Goal: Task Accomplishment & Management: Use online tool/utility

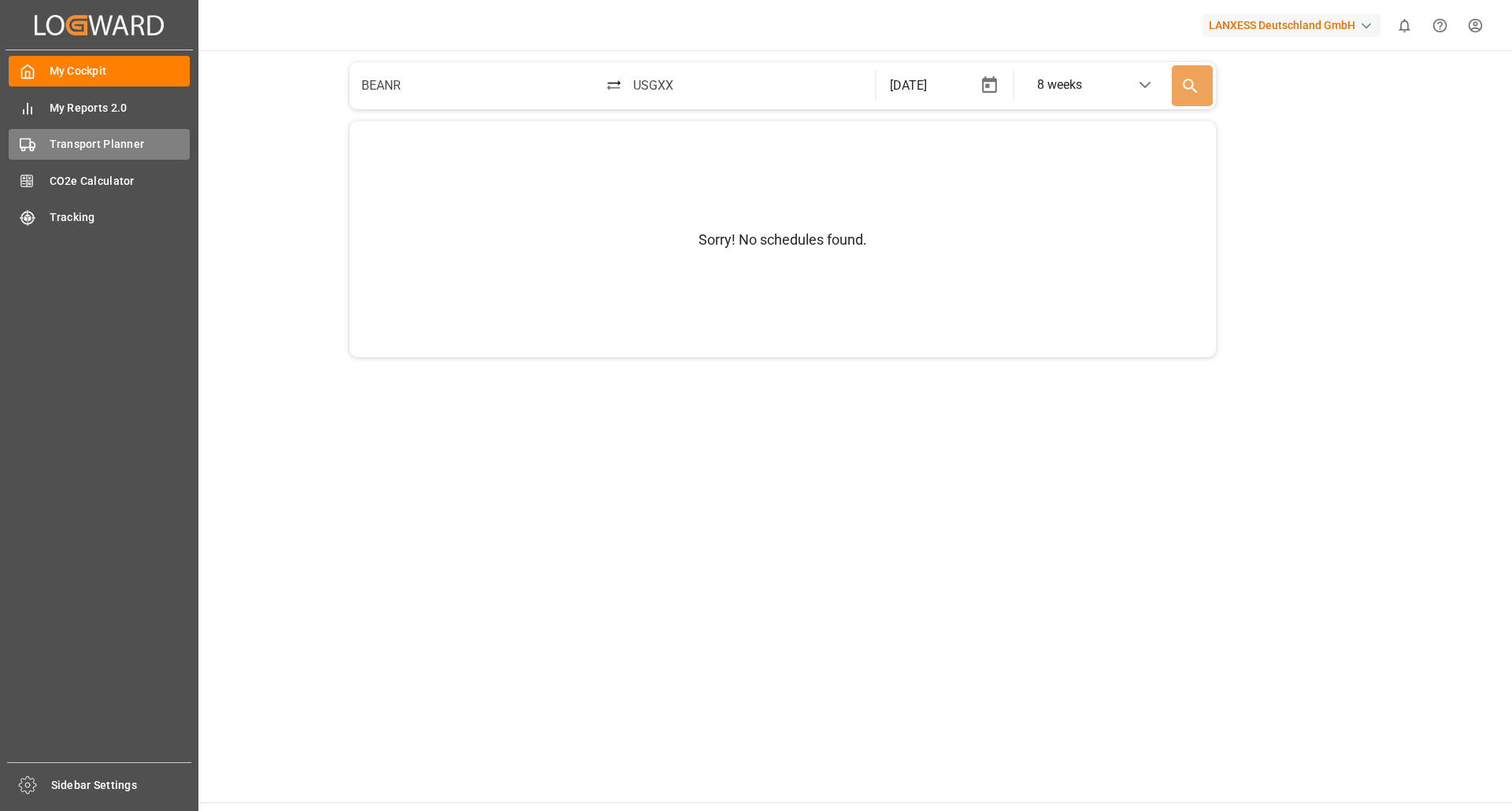
click at [78, 149] on span "Transport Planner" at bounding box center [120, 145] width 141 height 17
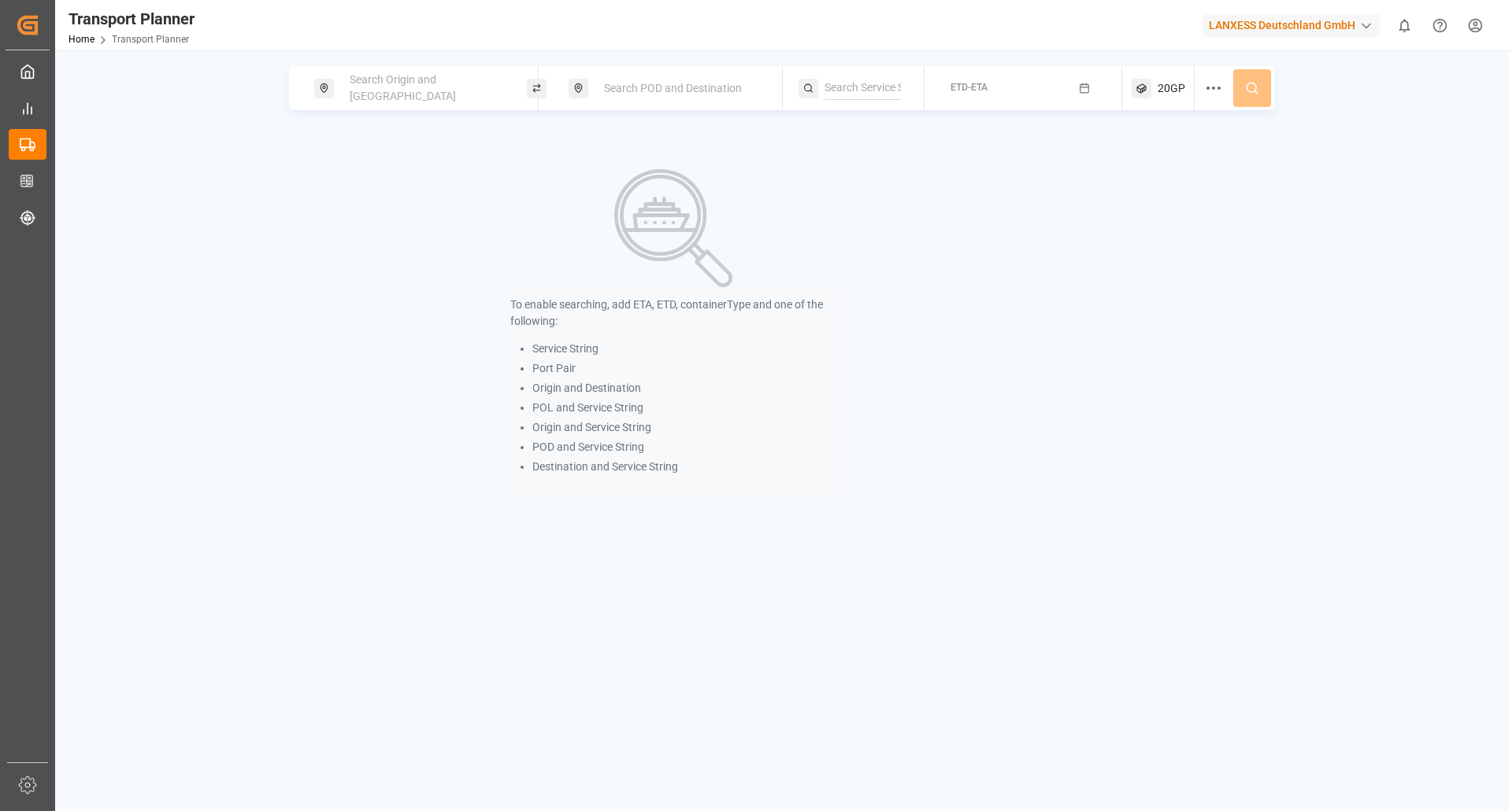
click at [434, 100] on div "Search Origin and [GEOGRAPHIC_DATA]" at bounding box center [425, 88] width 170 height 46
click at [375, 203] on input at bounding box center [412, 214] width 158 height 24
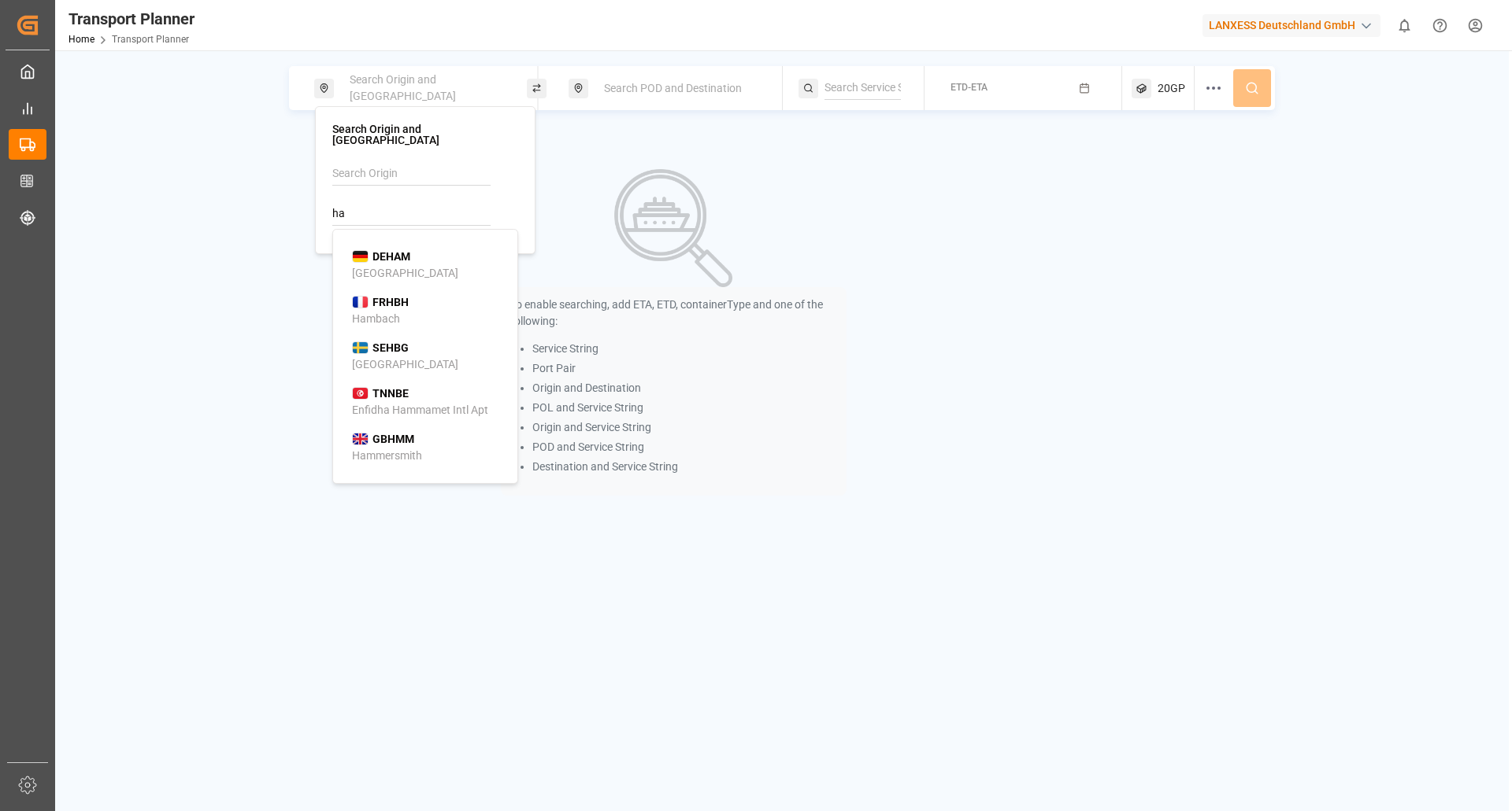
type input "h"
click at [421, 249] on div "DEHAM [GEOGRAPHIC_DATA]" at bounding box center [449, 265] width 195 height 33
type input "DEHAM"
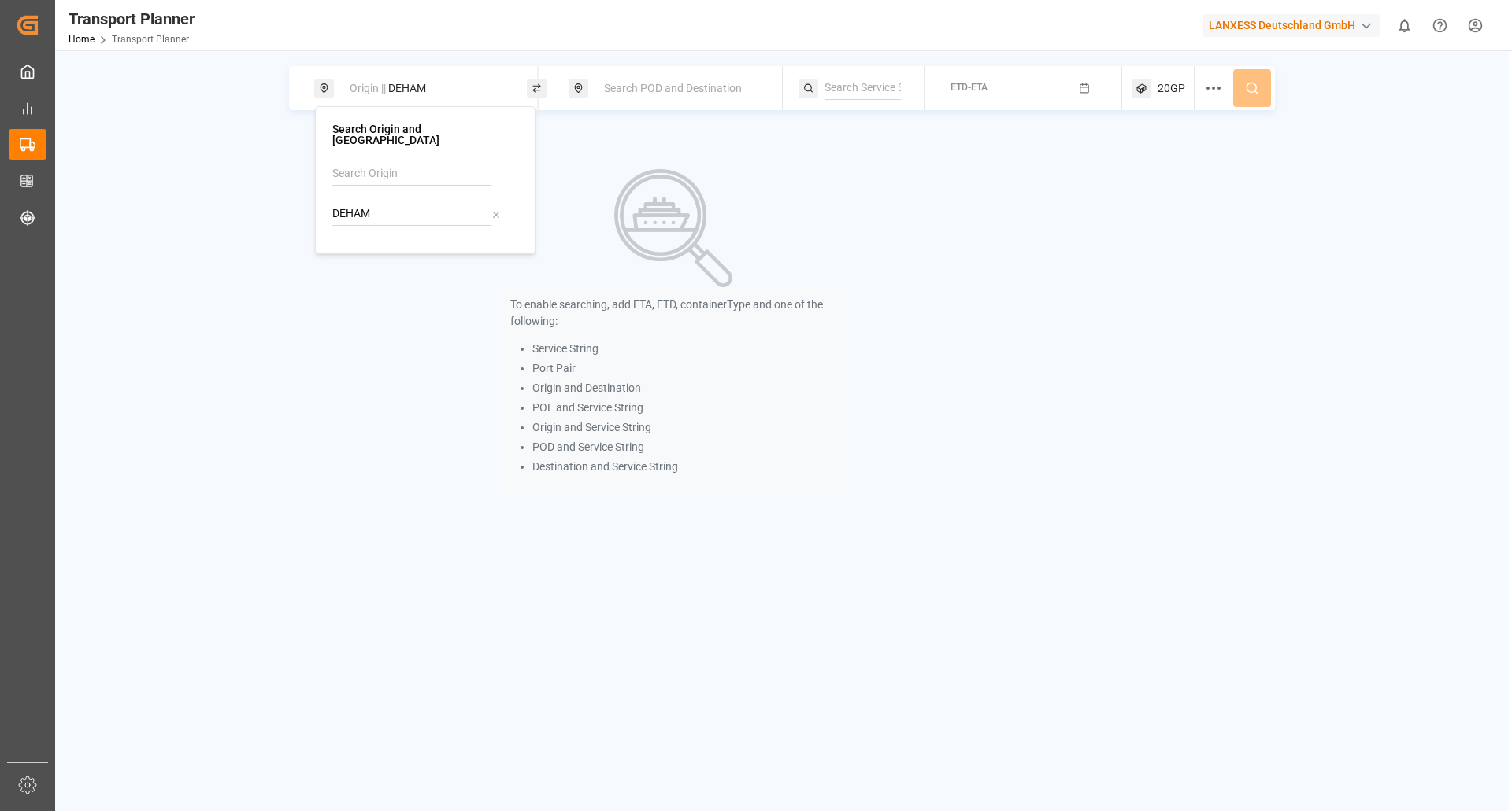
click at [664, 64] on div "Origin || DEHAM Search POD and Destination ETD-ETA 20GP To enable searching, ad…" at bounding box center [782, 456] width 1453 height 811
click at [664, 92] on span "Search POD and Destination" at bounding box center [673, 88] width 138 height 13
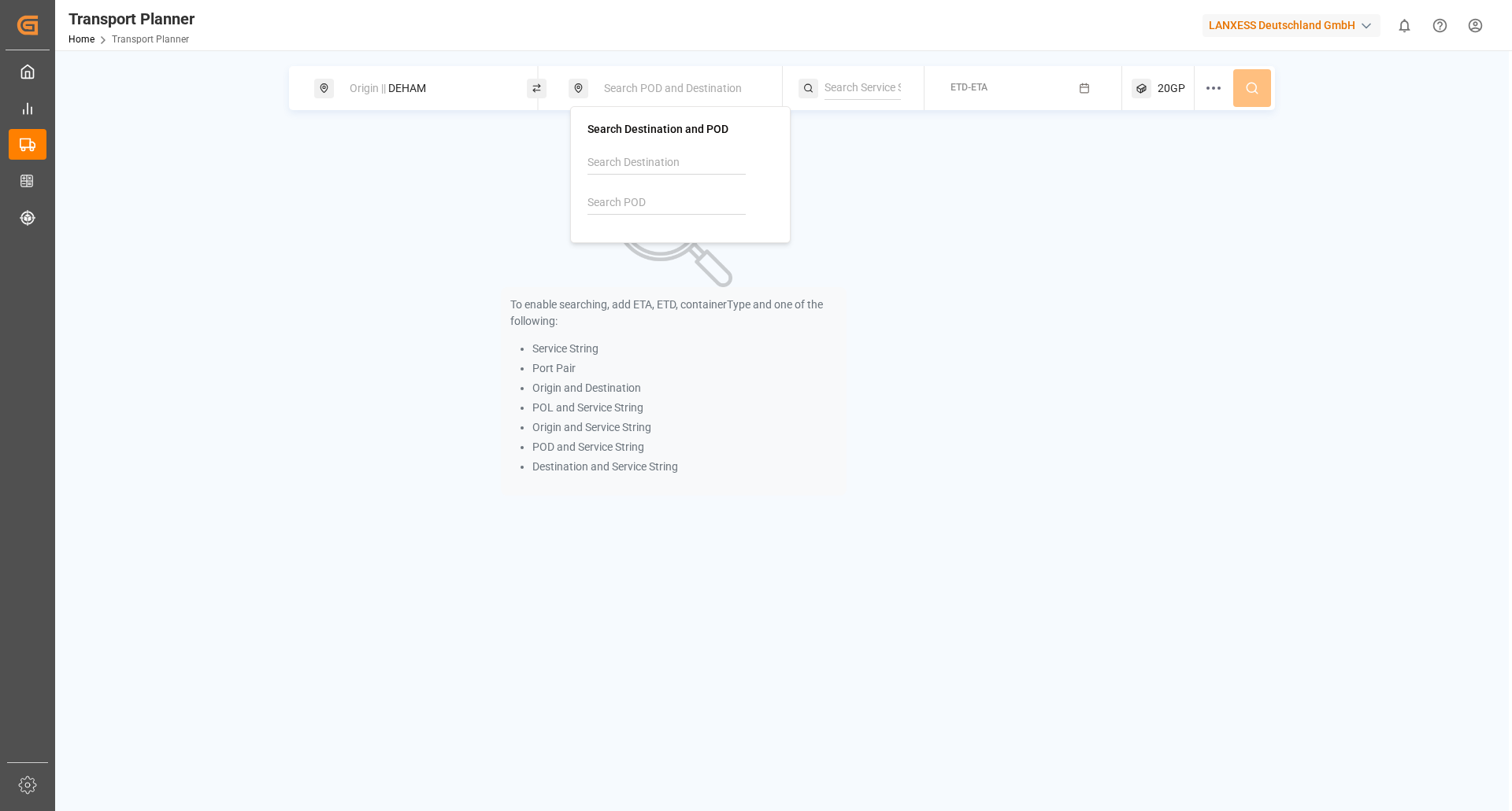
click at [652, 212] on input at bounding box center [667, 203] width 158 height 24
click at [644, 254] on div "[GEOGRAPHIC_DATA], [GEOGRAPHIC_DATA]" at bounding box center [683, 271] width 153 height 33
type input "IDJKT"
click at [847, 173] on div "To enable searching, add ETA, ETD, containerType and one of the following: Serv…" at bounding box center [673, 332] width 769 height 406
click at [971, 84] on span "ETD-ETA" at bounding box center [969, 87] width 37 height 11
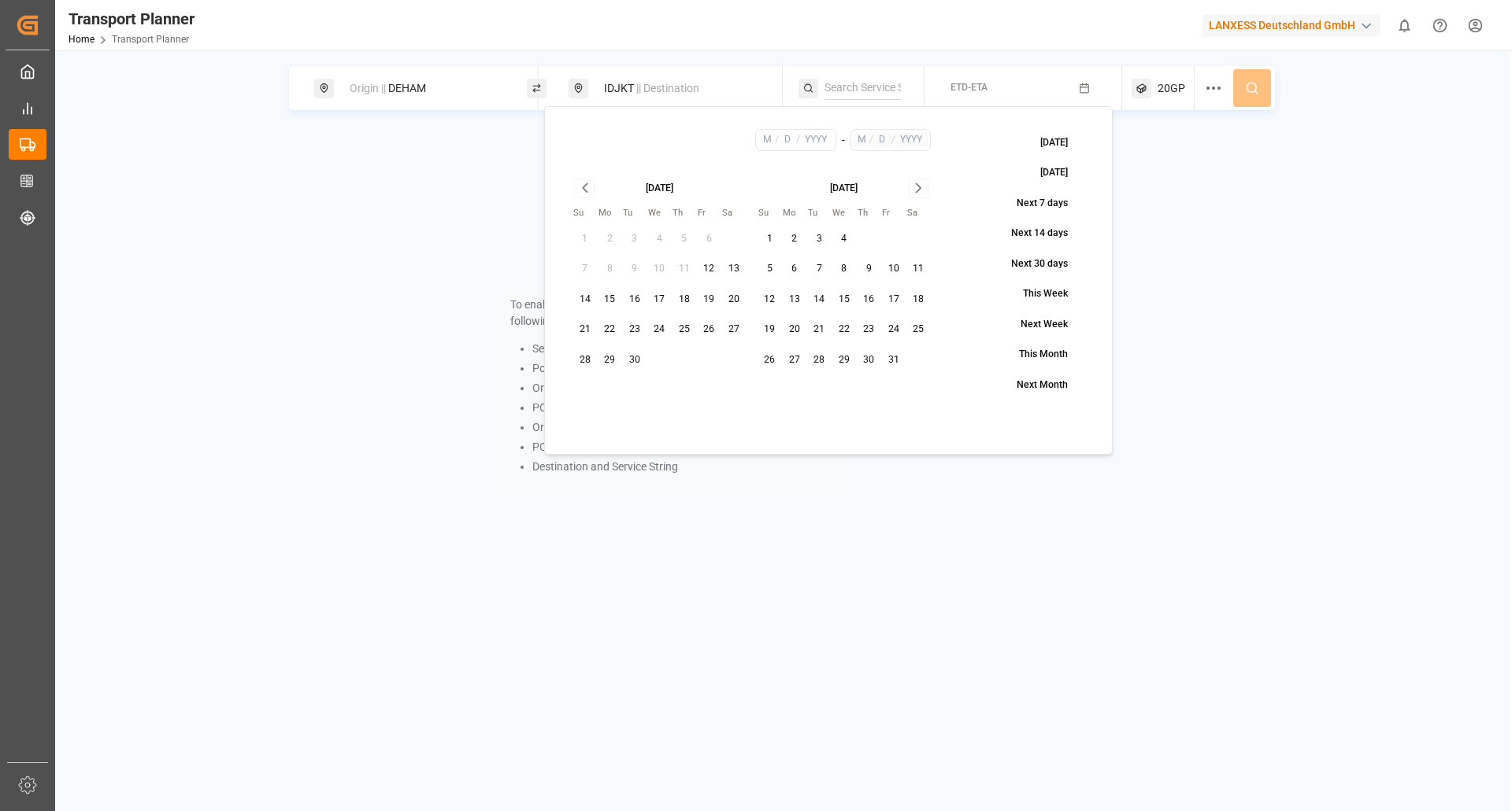
click at [352, 338] on div "To enable searching, add ETA, ETD, containerType and one of the following: Serv…" at bounding box center [673, 332] width 769 height 406
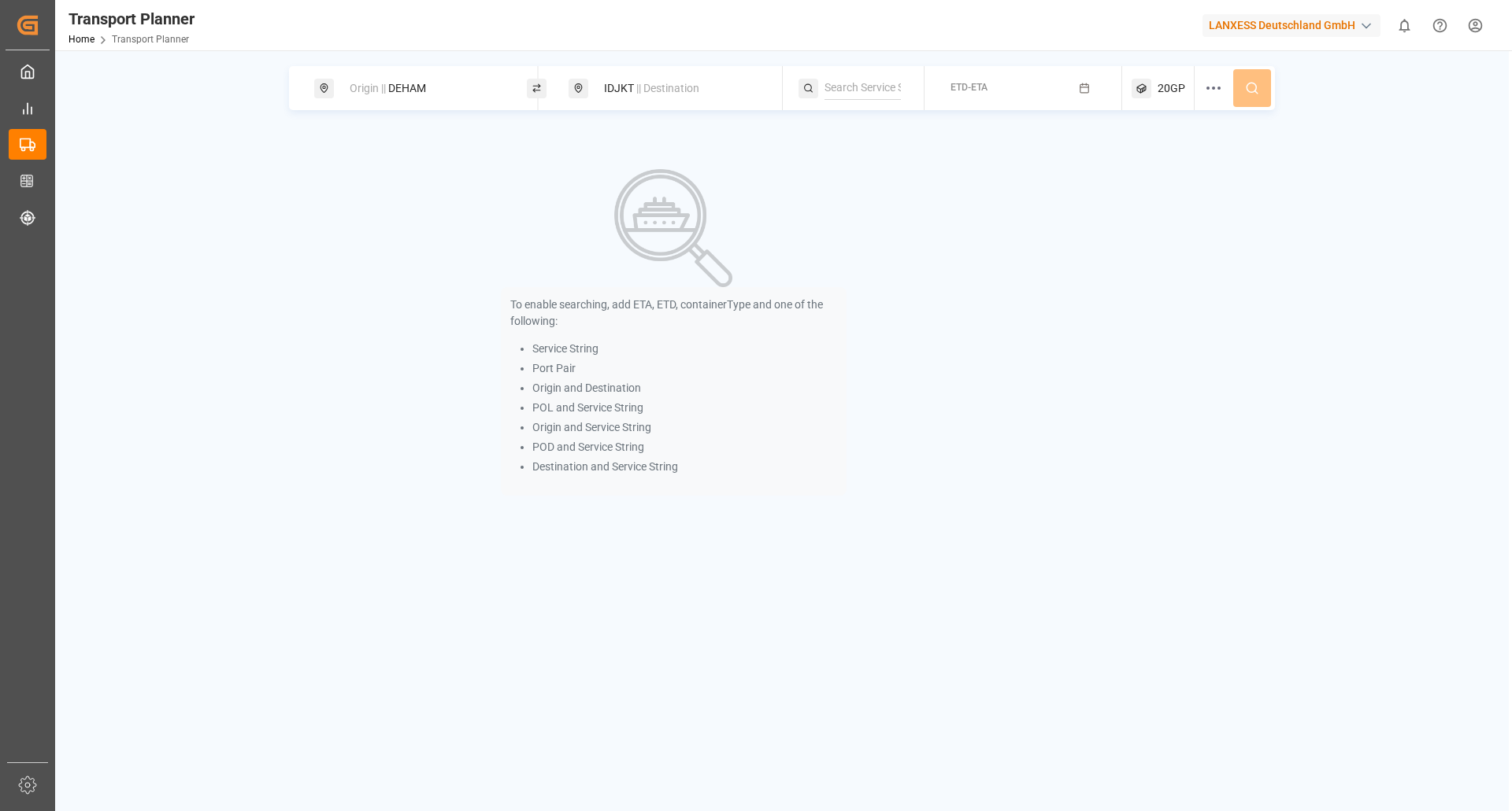
click at [1027, 77] on button "ETD-ETA" at bounding box center [1023, 88] width 179 height 30
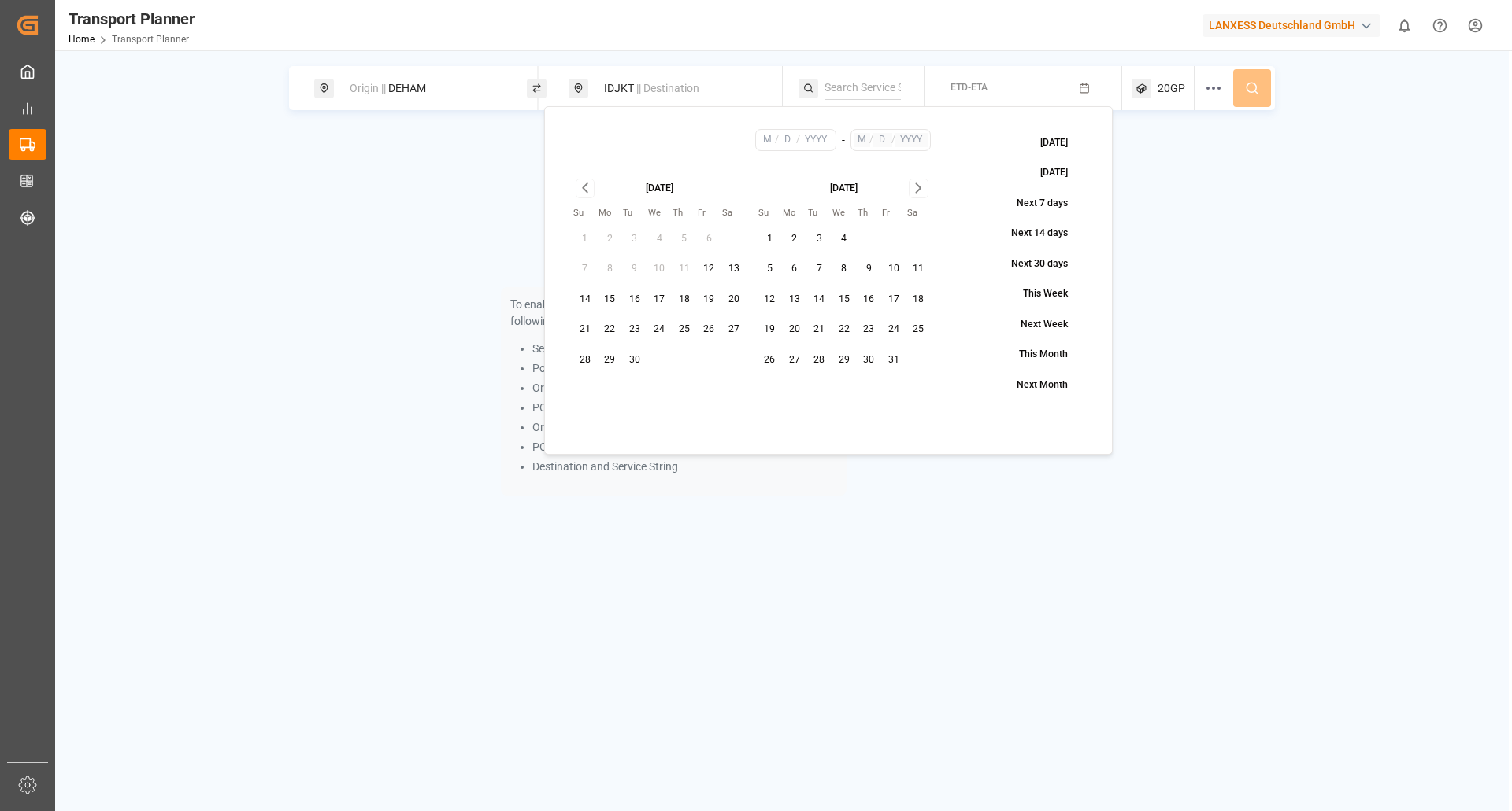
click at [762, 672] on div "Origin || DEHAM IDJKT || Destination ETD-ETA 20GP To enable searching, add ETA,…" at bounding box center [782, 456] width 1453 height 811
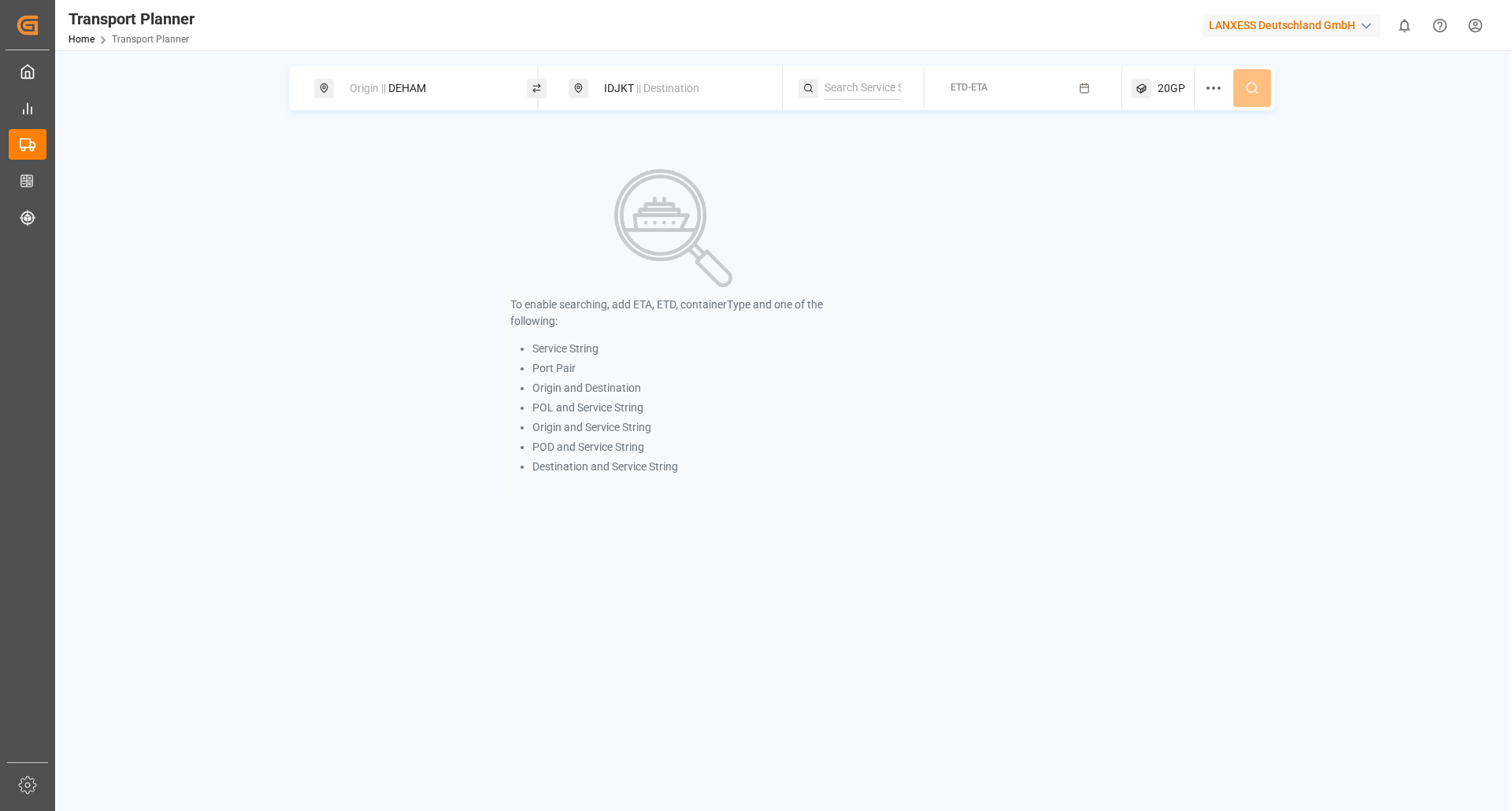
click at [695, 75] on div "IDJKT || Destination" at bounding box center [680, 88] width 170 height 29
click at [1004, 83] on button "ETD-ETA" at bounding box center [1023, 88] width 179 height 30
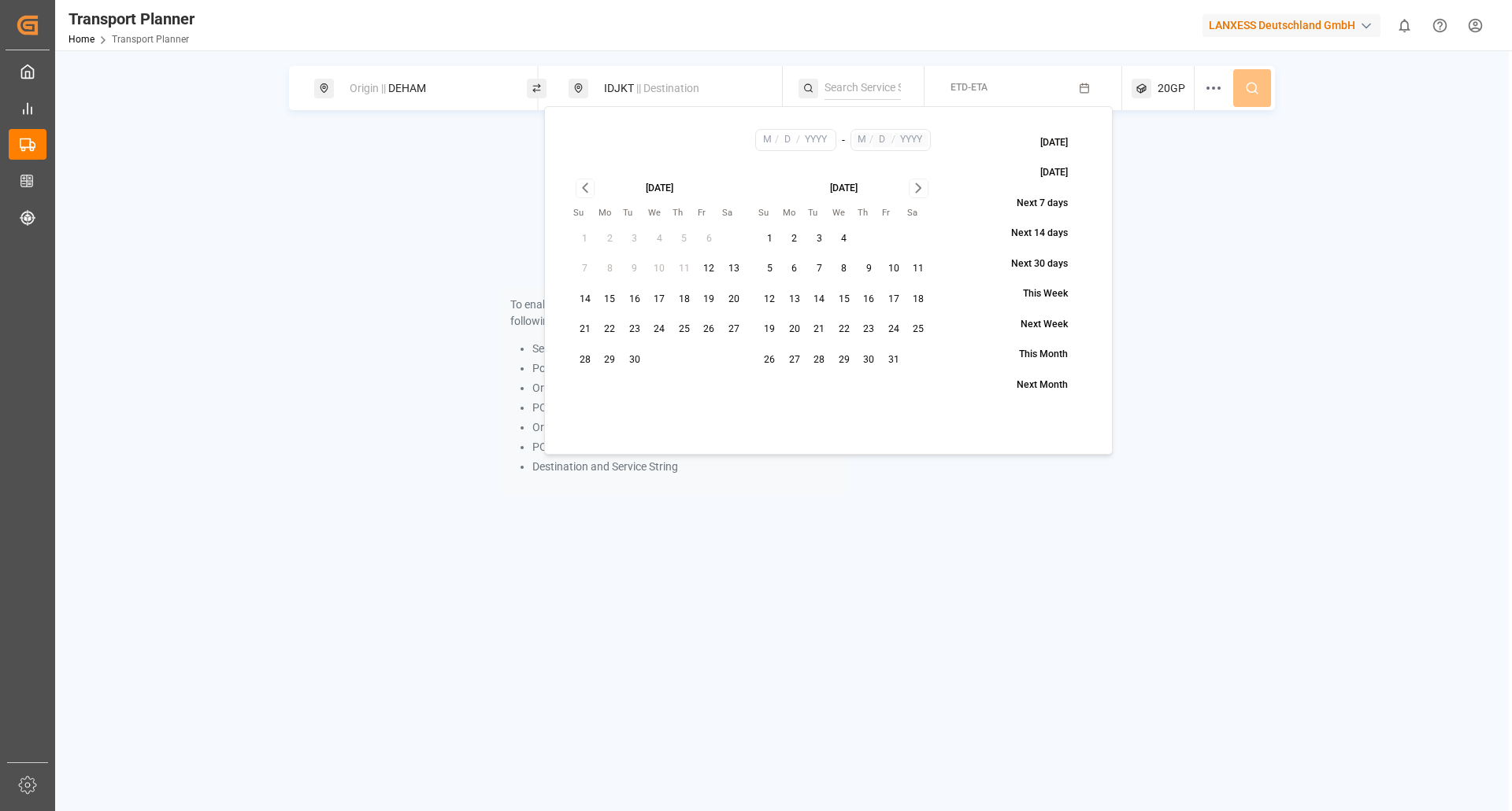
click at [794, 240] on button "2" at bounding box center [794, 238] width 25 height 25
type input "10"
type input "2"
type input "2025"
click at [914, 182] on icon "Go to next month" at bounding box center [918, 188] width 18 height 19
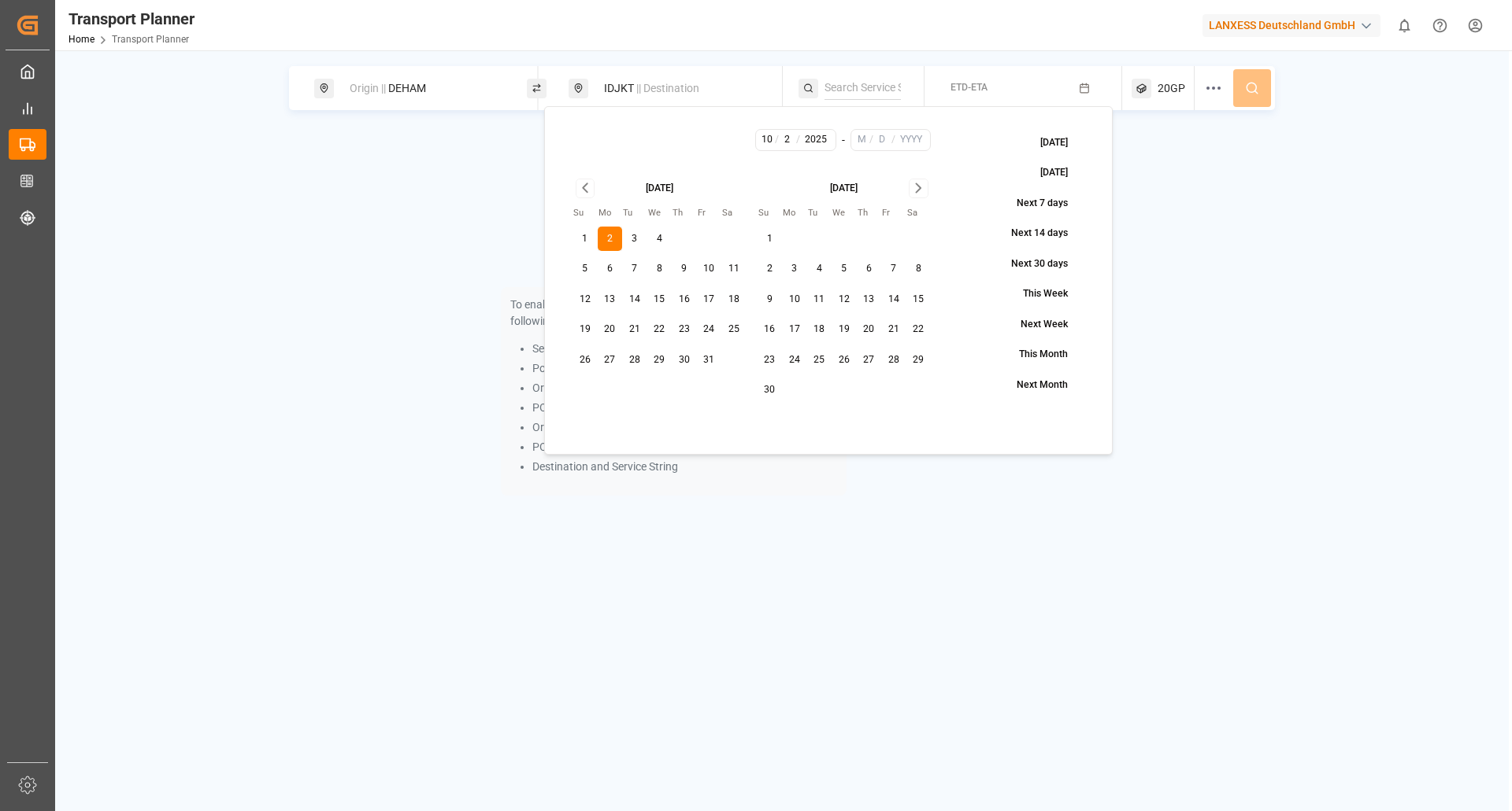
click at [770, 393] on button "30" at bounding box center [769, 389] width 25 height 25
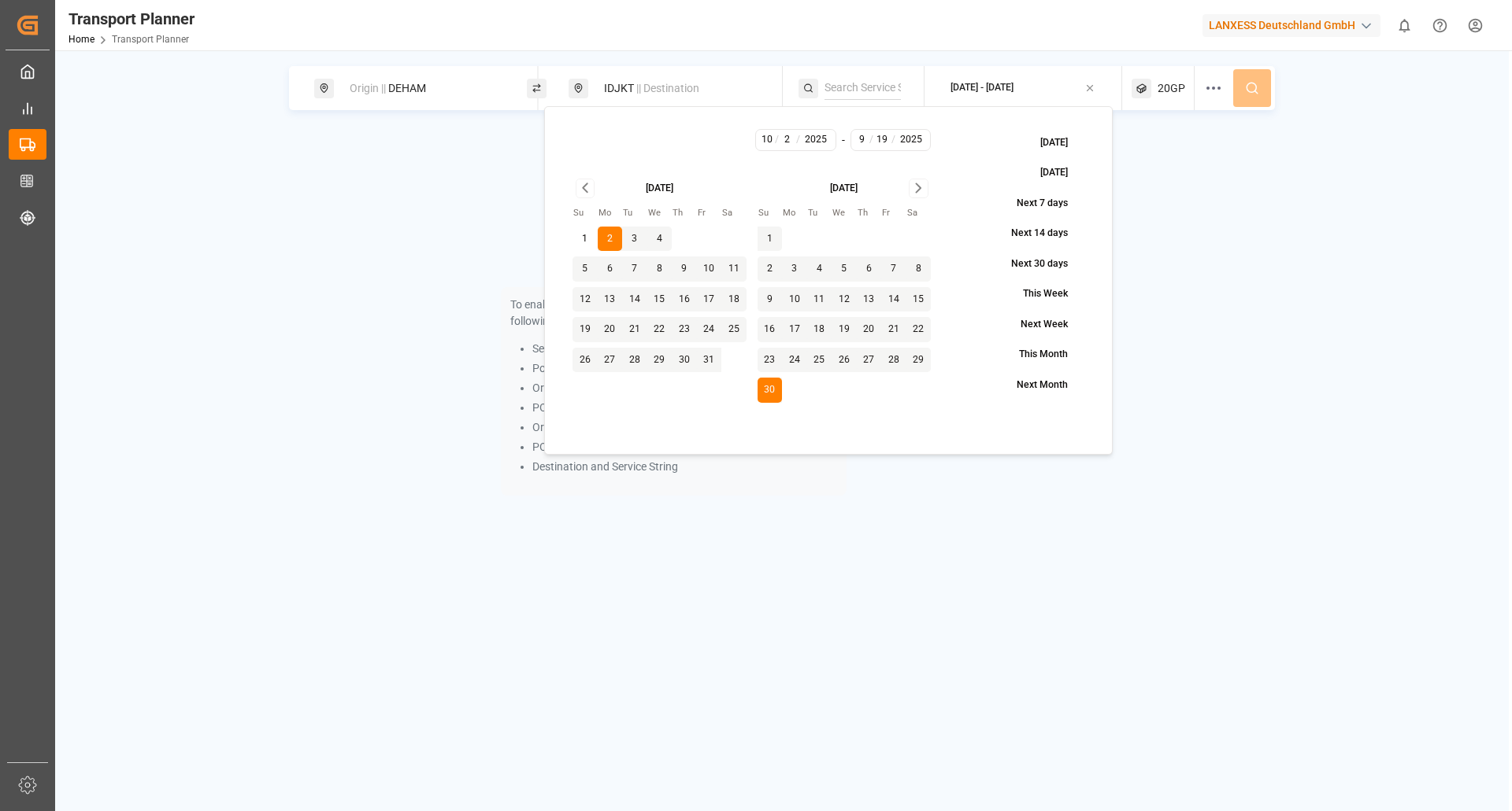
type input "11"
type input "30"
type input "2025"
click at [1242, 90] on button at bounding box center [1251, 87] width 38 height 38
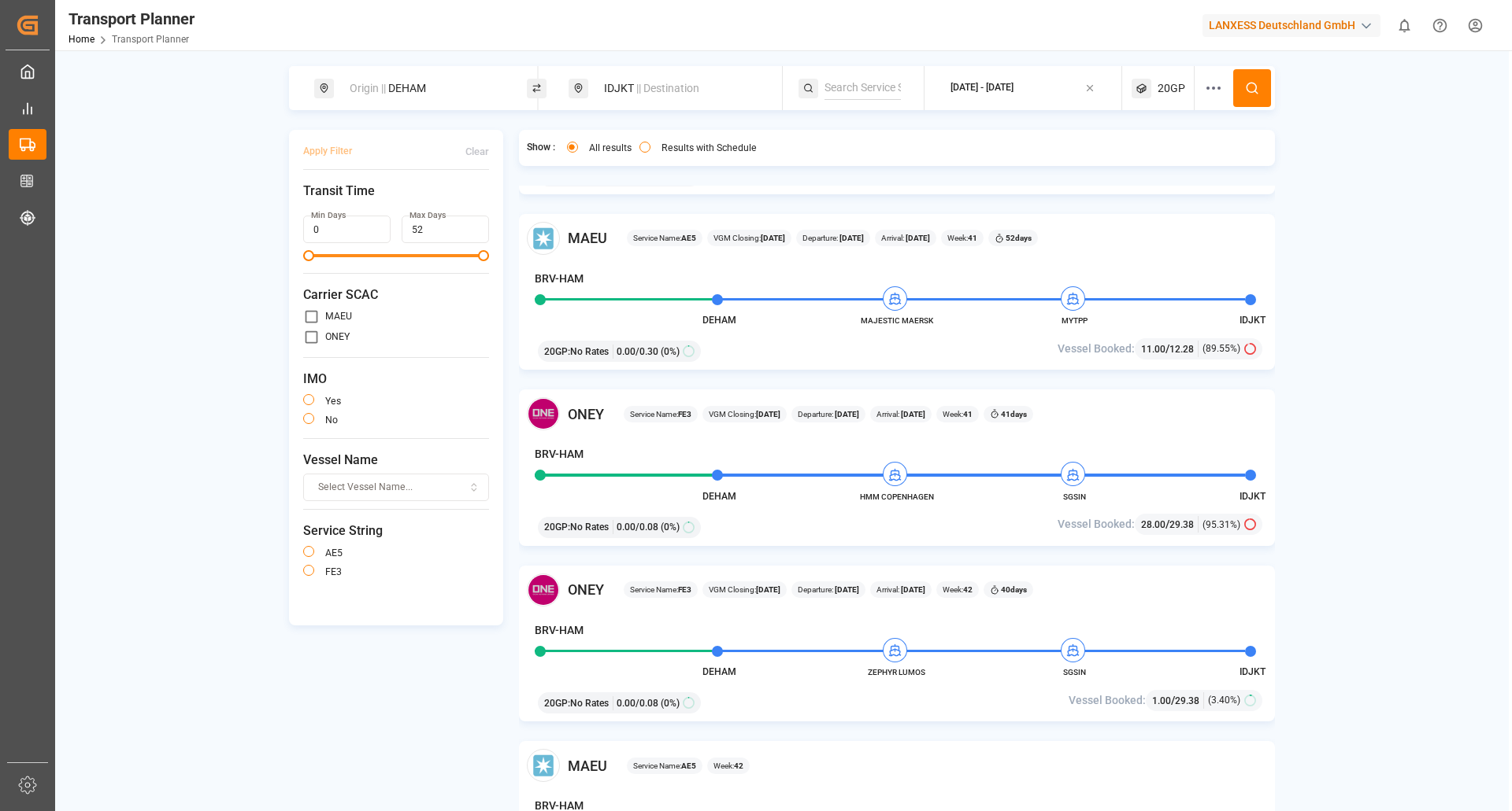
scroll to position [472, 0]
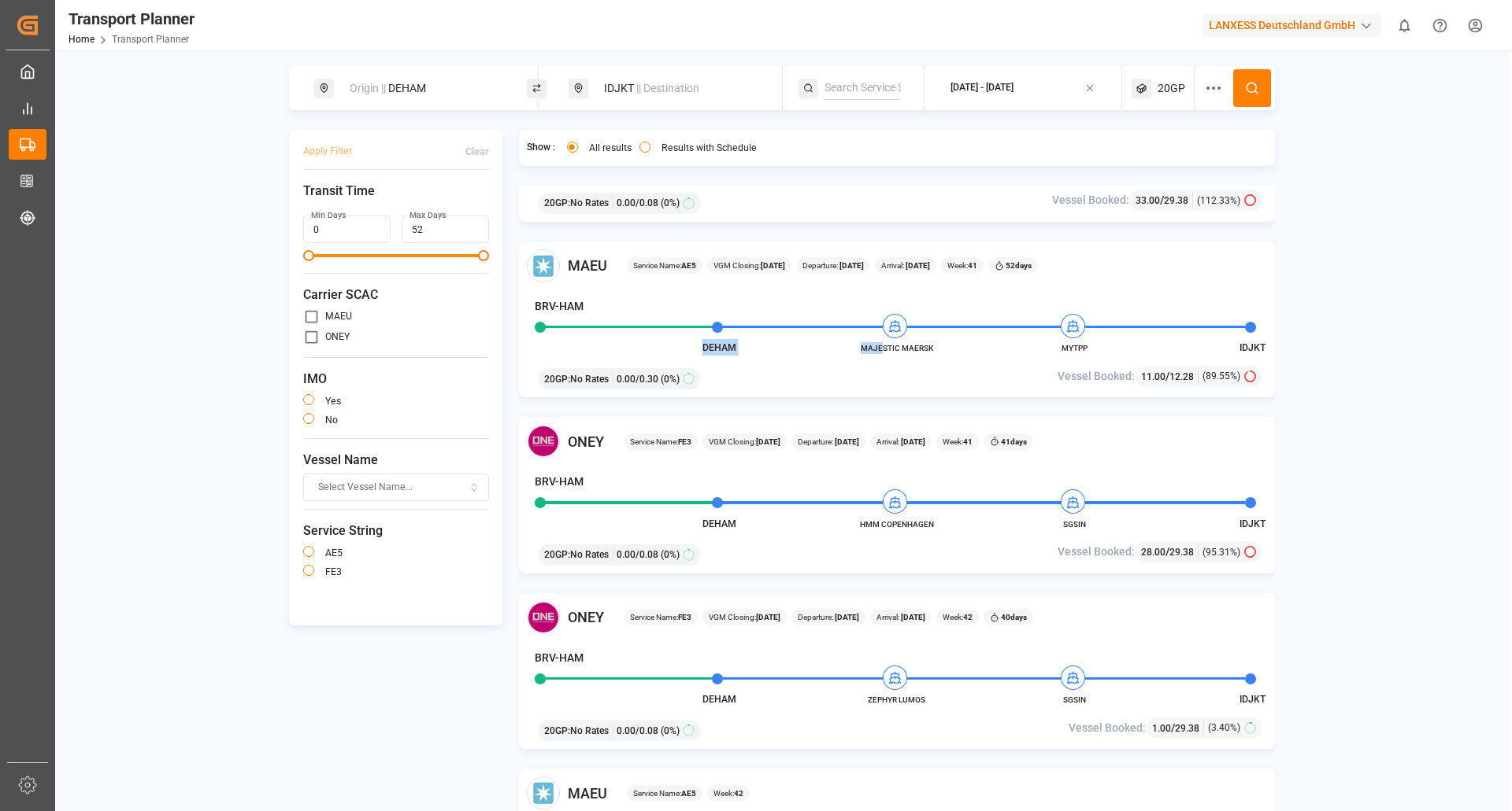
drag, startPoint x: 951, startPoint y: 350, endPoint x: 882, endPoint y: 350, distance: 69.0
click at [882, 350] on div "MAEU Service Name: AE5 VGM Closing: [DATE] Departure: [DATE] Arrival: [DATE] We…" at bounding box center [897, 319] width 757 height 156
click at [841, 355] on div "MAEU Service Name: AE5 VGM Closing: [DATE] Departure: [DATE] Arrival: [DATE] We…" at bounding box center [897, 319] width 757 height 156
click at [947, 344] on div "MAEU Service Name: AE5 VGM Closing: [DATE] Departure: [DATE] Arrival: [DATE] We…" at bounding box center [897, 319] width 757 height 156
drag, startPoint x: 859, startPoint y: 351, endPoint x: 933, endPoint y: 348, distance: 74.1
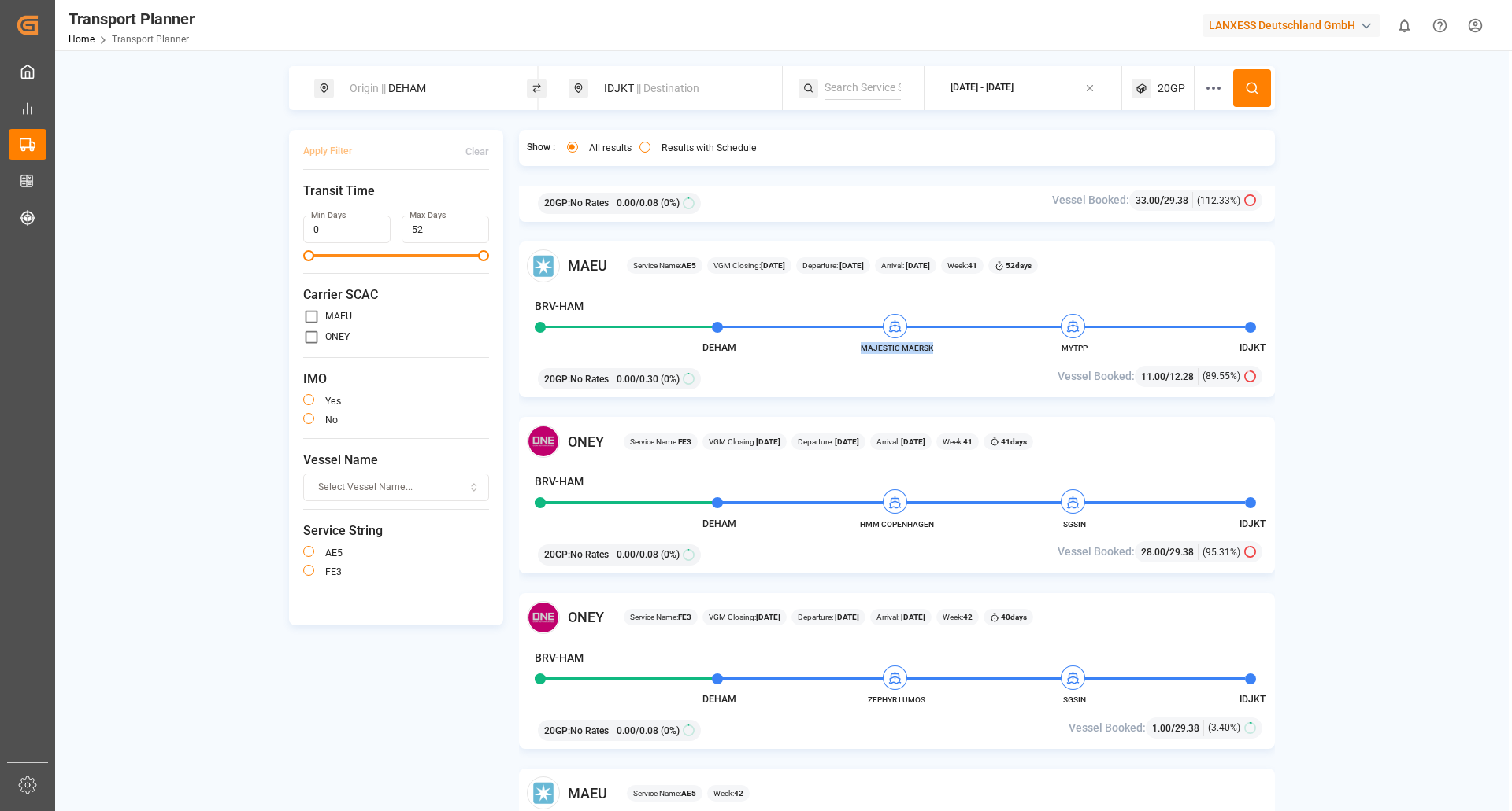
click at [933, 348] on span "MAJESTIC MAERSK" at bounding box center [897, 348] width 87 height 12
copy span "MAJESTIC MAERSK"
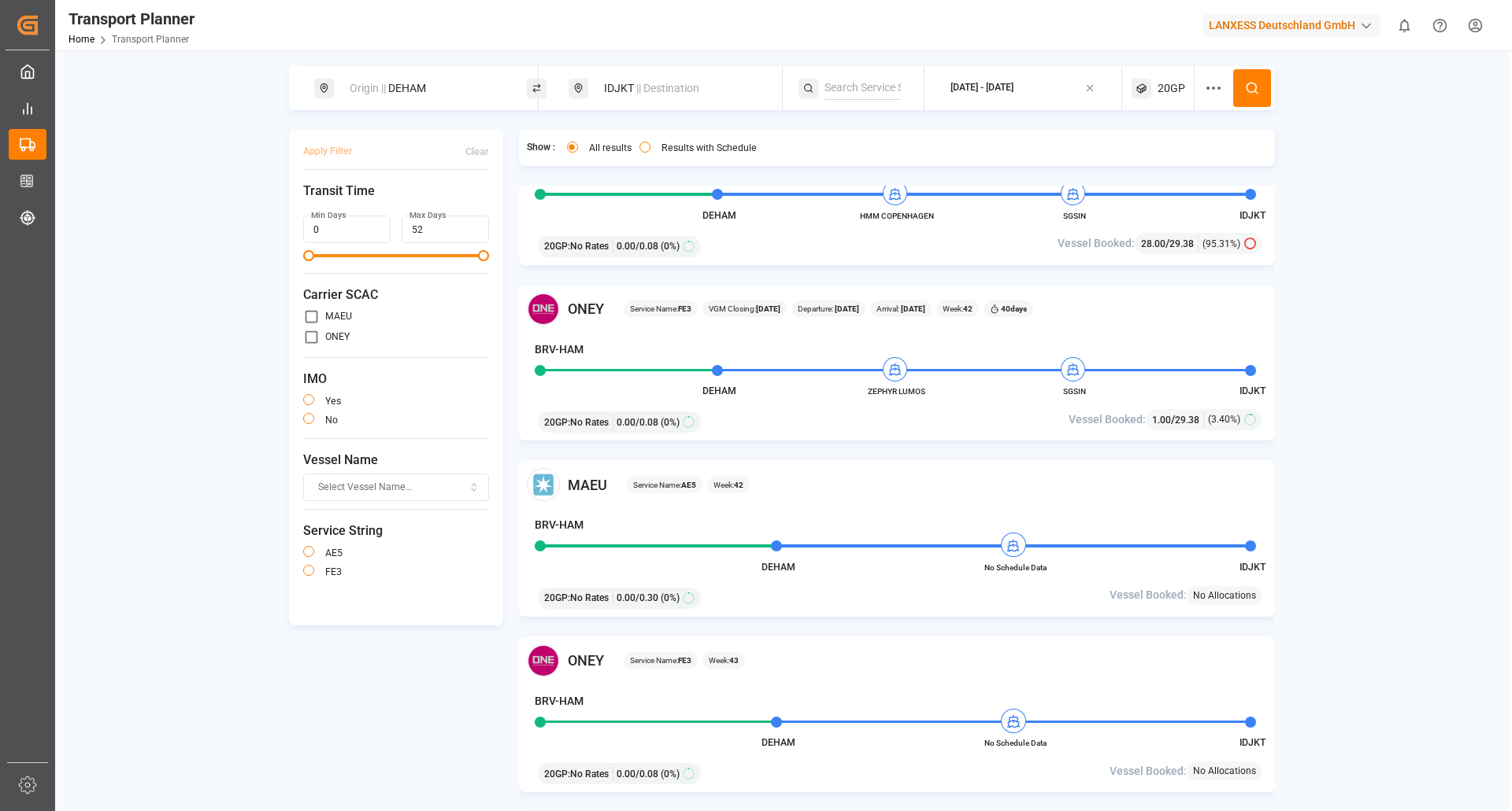
scroll to position [787, 0]
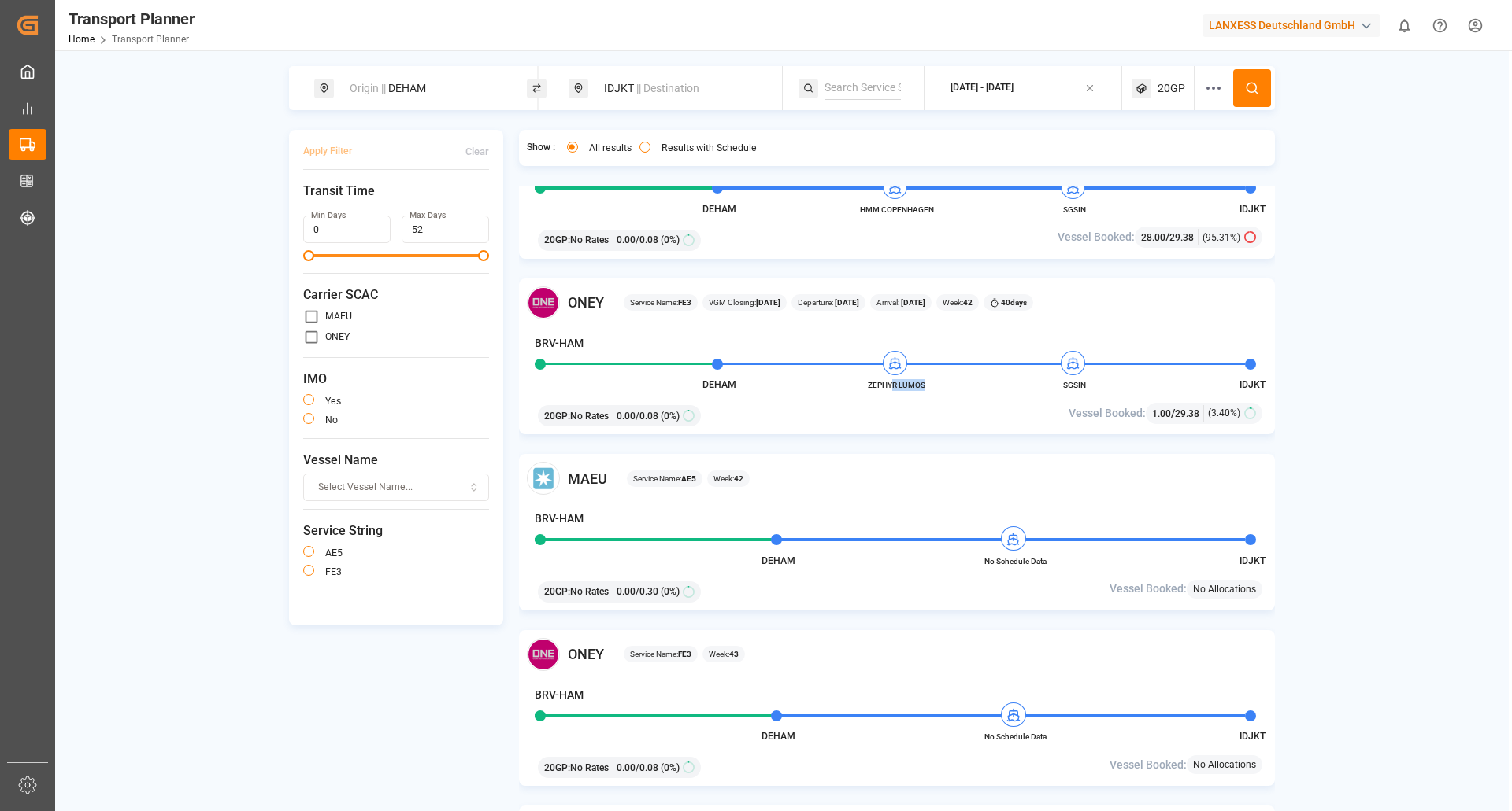
drag, startPoint x: 936, startPoint y: 382, endPoint x: 892, endPoint y: 379, distance: 44.1
click at [892, 379] on span "ZEPHYR LUMOS" at bounding box center [897, 385] width 87 height 12
drag, startPoint x: 870, startPoint y: 387, endPoint x: 926, endPoint y: 385, distance: 56.0
click at [926, 385] on span "ZEPHYR LUMOS" at bounding box center [897, 385] width 87 height 12
copy span "ZEPHYR LUMOS"
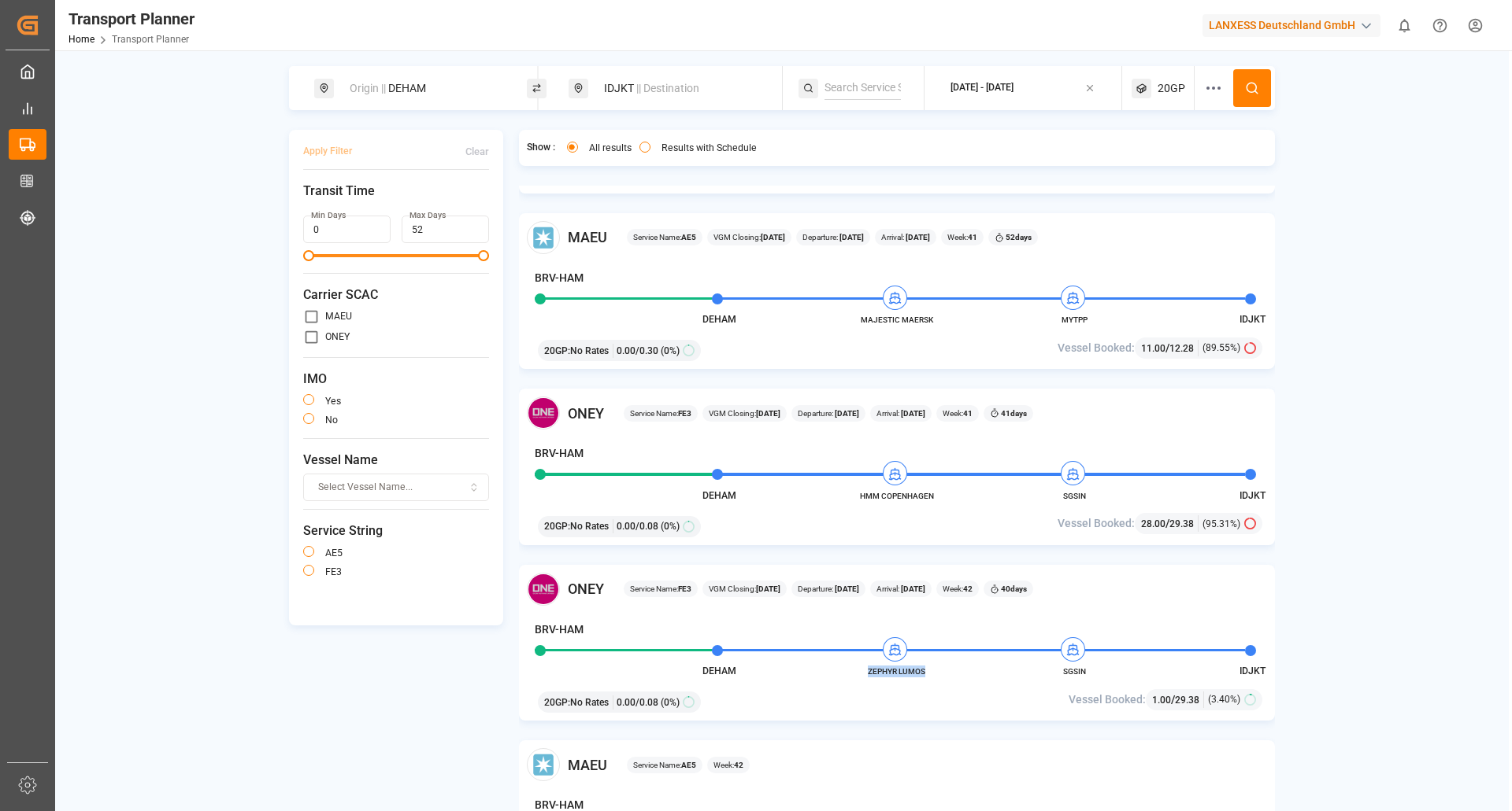
scroll to position [472, 0]
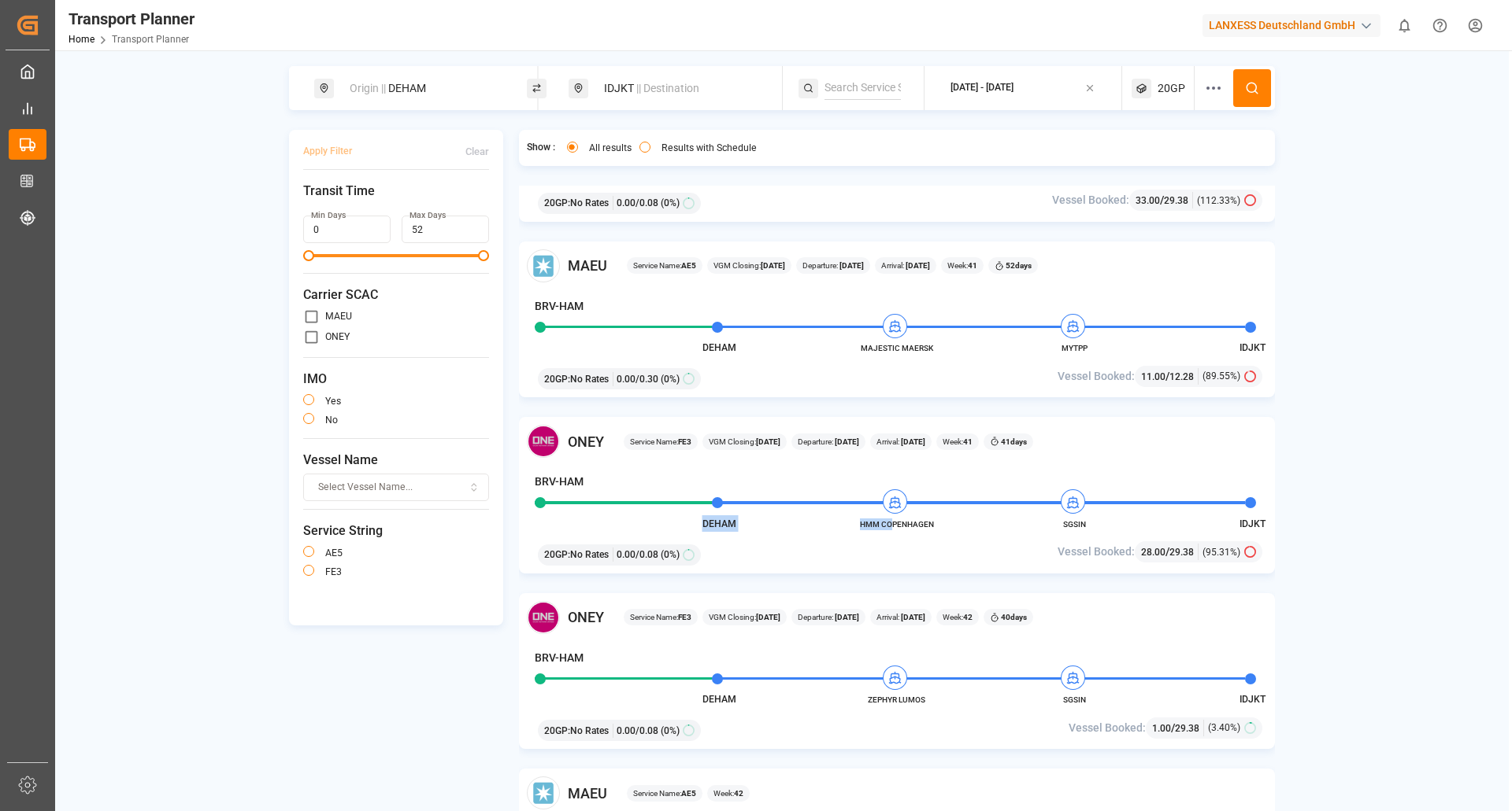
drag, startPoint x: 942, startPoint y: 523, endPoint x: 894, endPoint y: 521, distance: 48.0
click at [894, 521] on div "[PERSON_NAME] Service Name: FE3 VGM Closing: [DATE] Departure: [DATE] Arrival: …" at bounding box center [897, 495] width 757 height 156
click at [921, 526] on span "HMM COPENHAGEN" at bounding box center [897, 524] width 87 height 12
drag, startPoint x: 950, startPoint y: 527, endPoint x: 888, endPoint y: 522, distance: 62.2
click at [888, 522] on div "[PERSON_NAME] Service Name: FE3 VGM Closing: [DATE] Departure: [DATE] Arrival: …" at bounding box center [897, 495] width 757 height 156
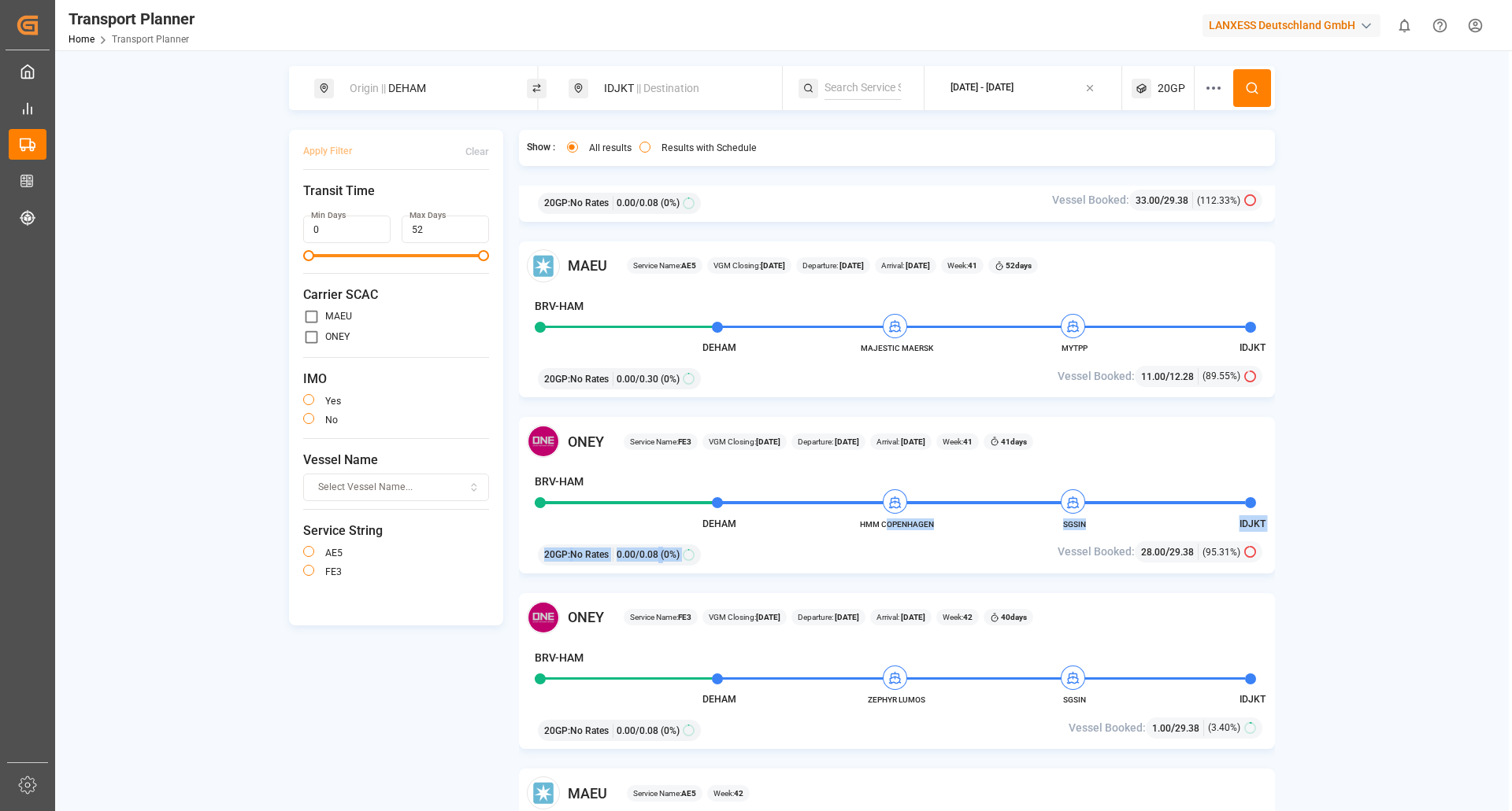
click at [875, 534] on div "[PERSON_NAME] Service Name: FE3 VGM Closing: [DATE] Departure: [DATE] Arrival: …" at bounding box center [897, 495] width 757 height 156
drag, startPoint x: 858, startPoint y: 524, endPoint x: 936, endPoint y: 522, distance: 78.0
click at [936, 522] on span "HMM COPENHAGEN" at bounding box center [897, 524] width 87 height 12
copy span "HMM COPENHAGEN"
